Goal: Task Accomplishment & Management: Use online tool/utility

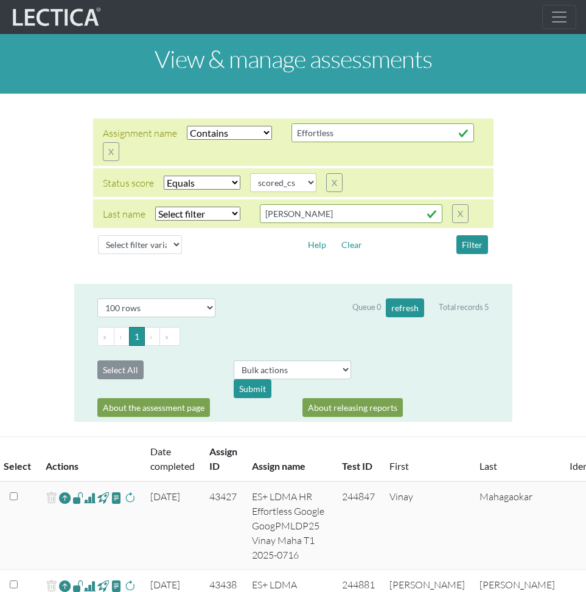
select select "icontains"
select select "scored_cs"
select select "100"
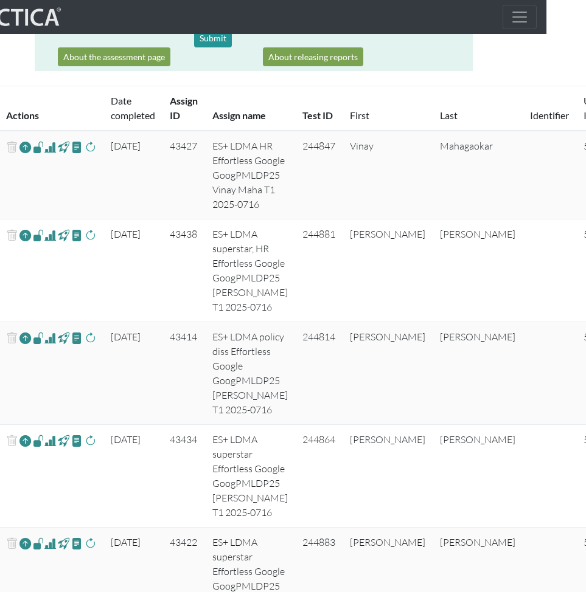
scroll to position [349, 40]
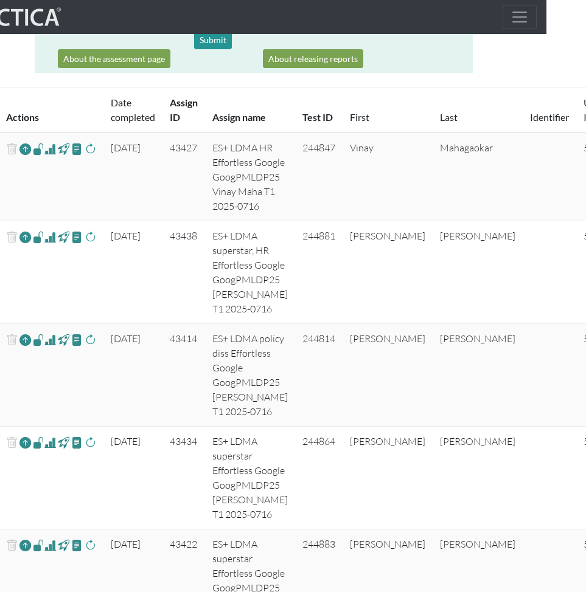
click at [50, 150] on span at bounding box center [50, 149] width 12 height 15
click at [313, 148] on td "244847" at bounding box center [318, 177] width 47 height 89
copy td "244847"
click at [576, 148] on td "59630" at bounding box center [597, 177] width 42 height 89
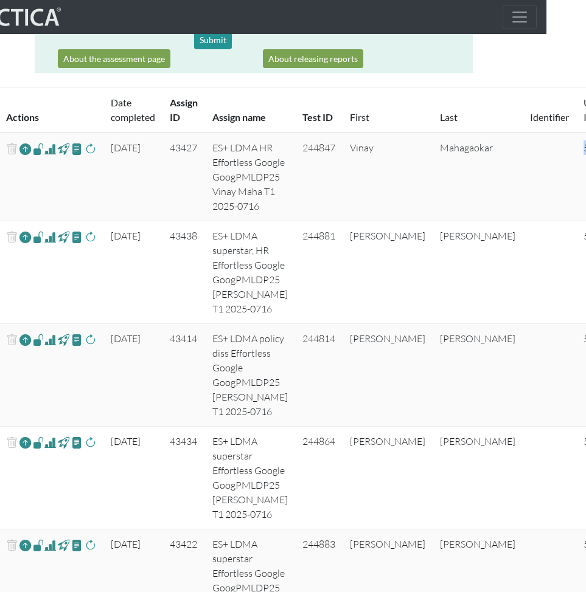
click at [576, 148] on td "59630" at bounding box center [597, 177] width 42 height 89
copy td "59630"
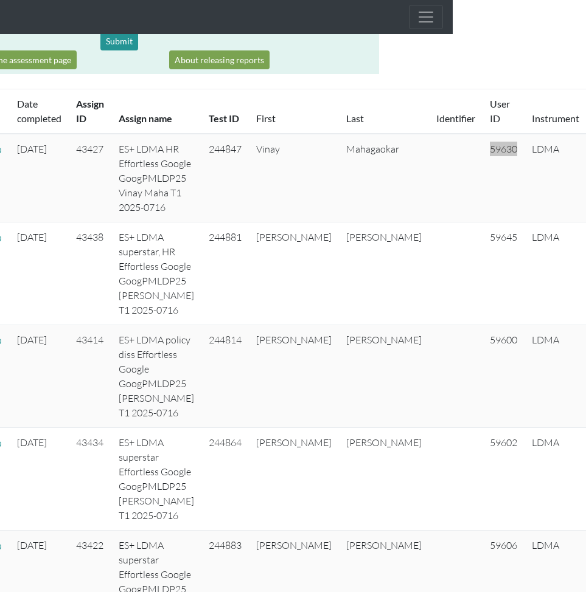
scroll to position [348, 0]
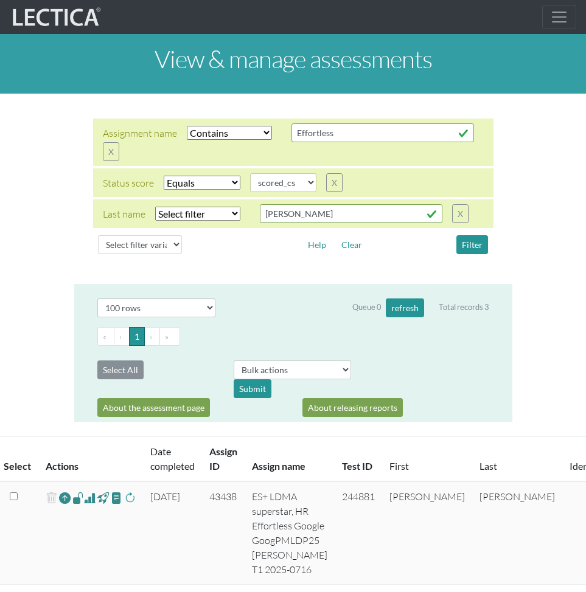
select select "icontains"
select select "scored_cs"
select select "100"
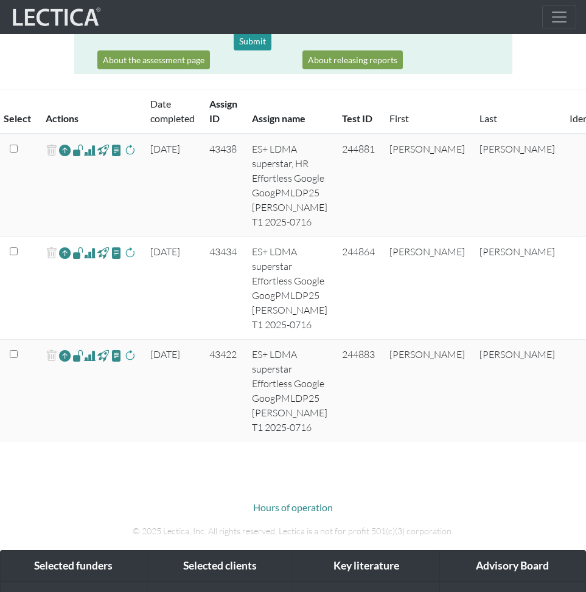
click at [89, 151] on span at bounding box center [90, 150] width 12 height 15
